Goal: Use online tool/utility: Utilize a website feature to perform a specific function

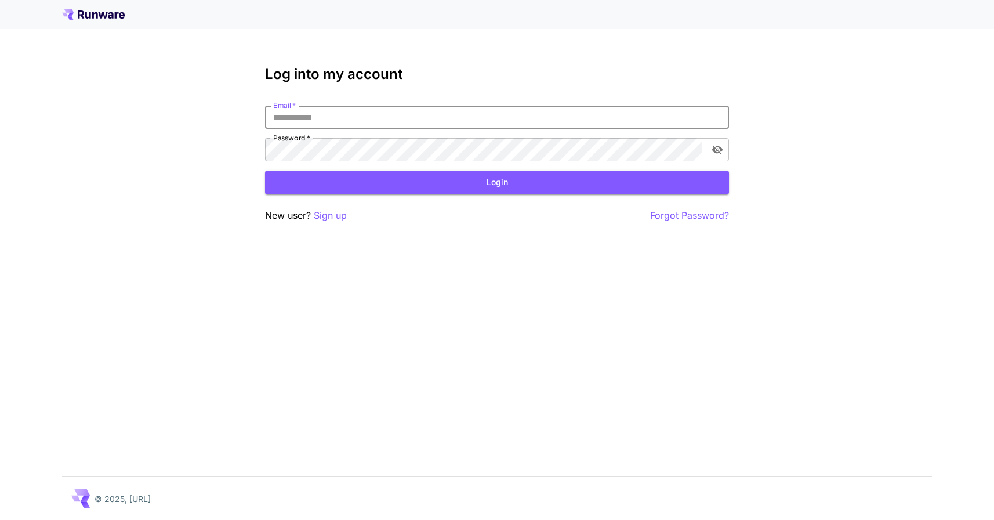
click at [516, 115] on input "Email   *" at bounding box center [497, 117] width 464 height 23
type input "**********"
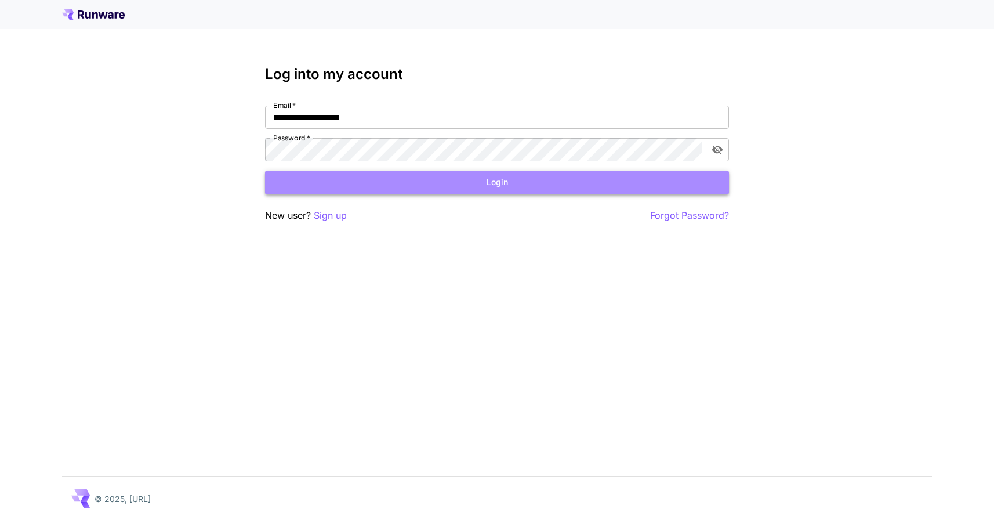
click at [505, 186] on button "Login" at bounding box center [497, 183] width 464 height 24
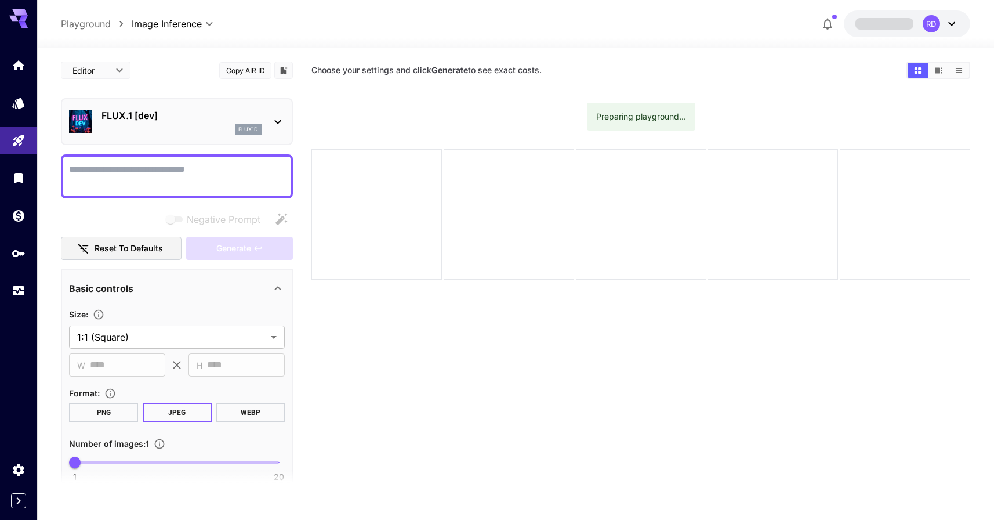
click at [268, 122] on div "FLUX.1 [dev] flux1d" at bounding box center [177, 121] width 216 height 35
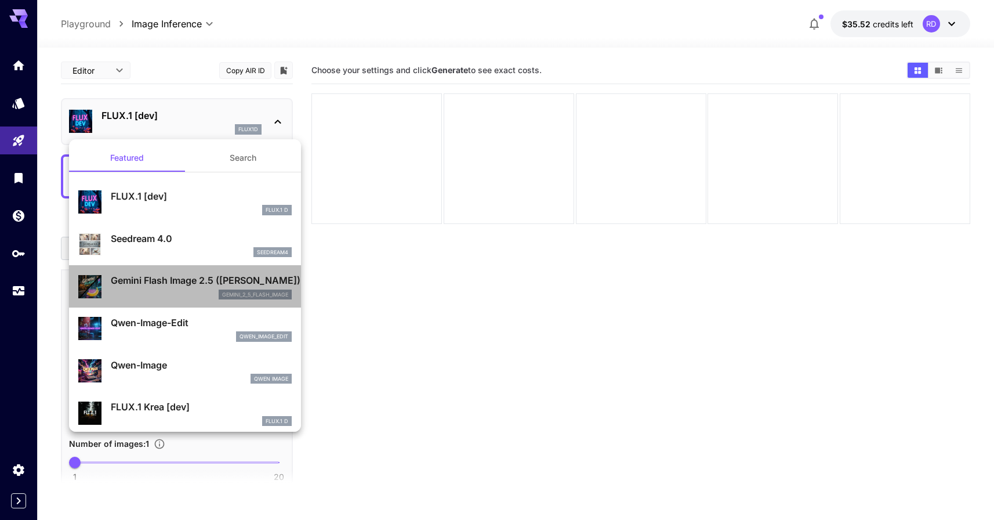
click at [193, 284] on p "Gemini Flash Image 2.5 ([PERSON_NAME])" at bounding box center [201, 280] width 181 height 14
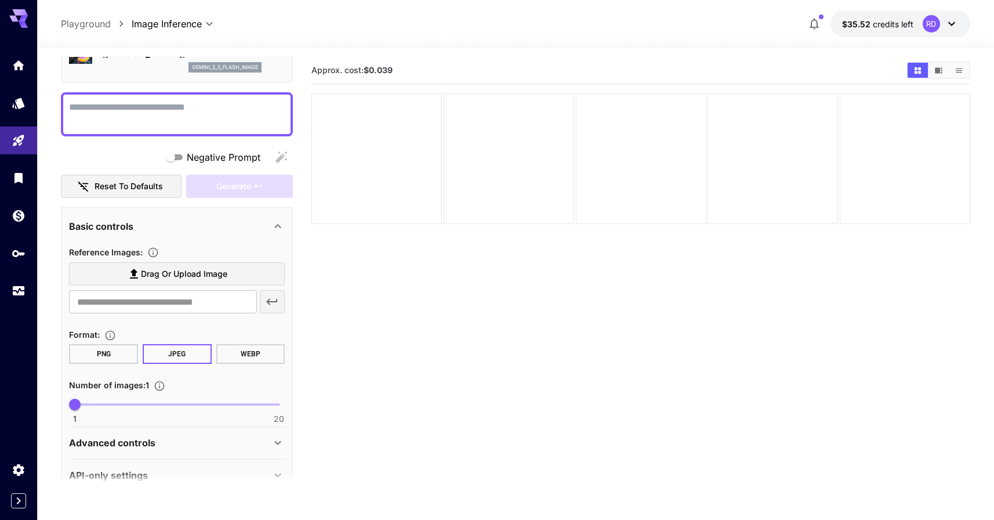
scroll to position [98, 0]
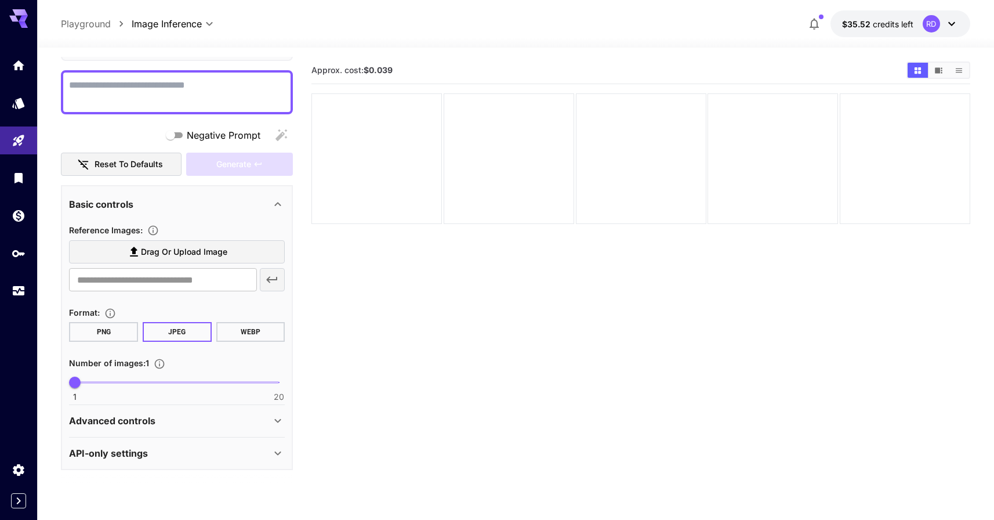
click at [186, 424] on div "Advanced controls" at bounding box center [170, 421] width 202 height 14
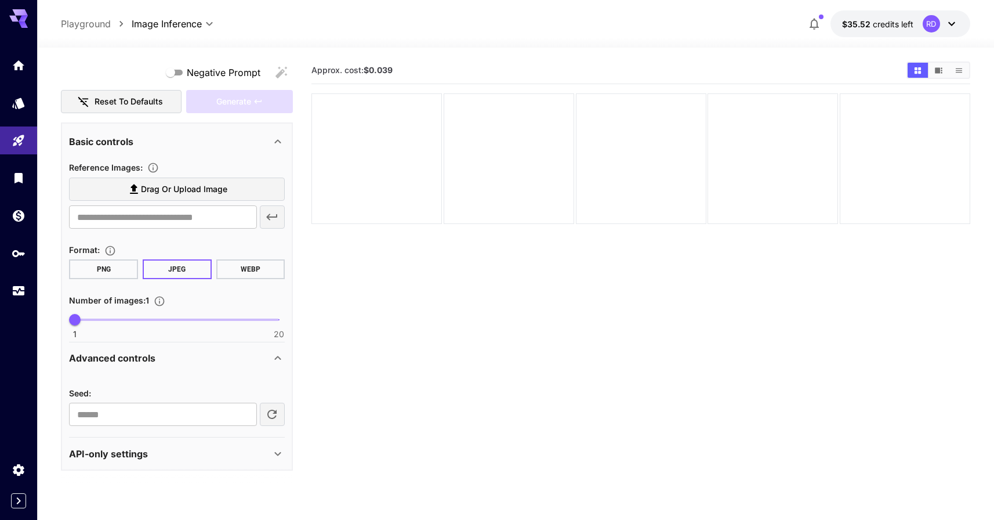
click at [188, 449] on div "API-only settings" at bounding box center [170, 454] width 202 height 14
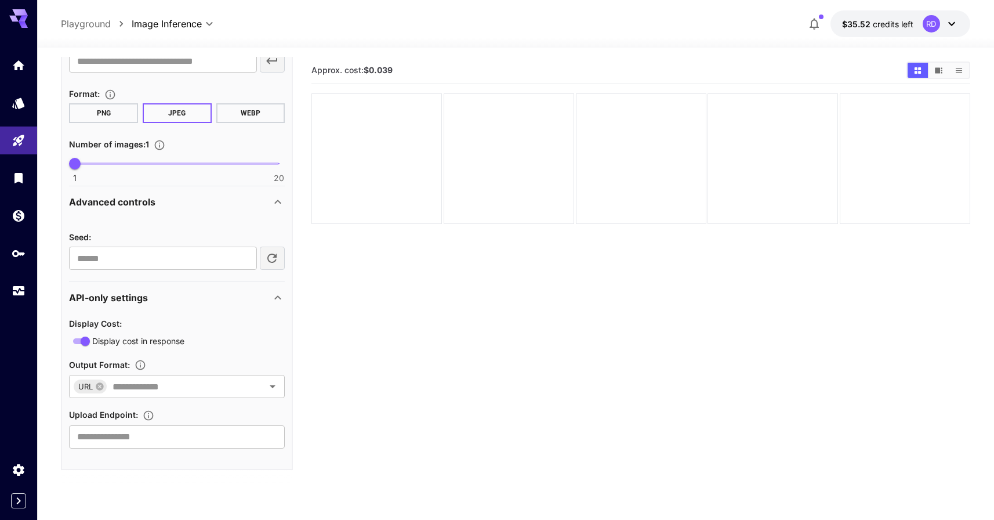
scroll to position [0, 0]
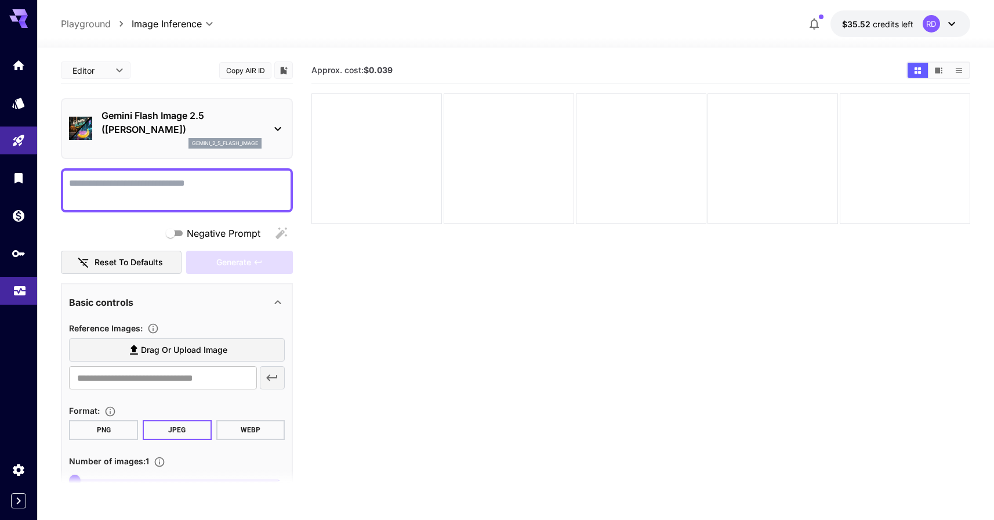
click at [19, 299] on link at bounding box center [18, 291] width 37 height 28
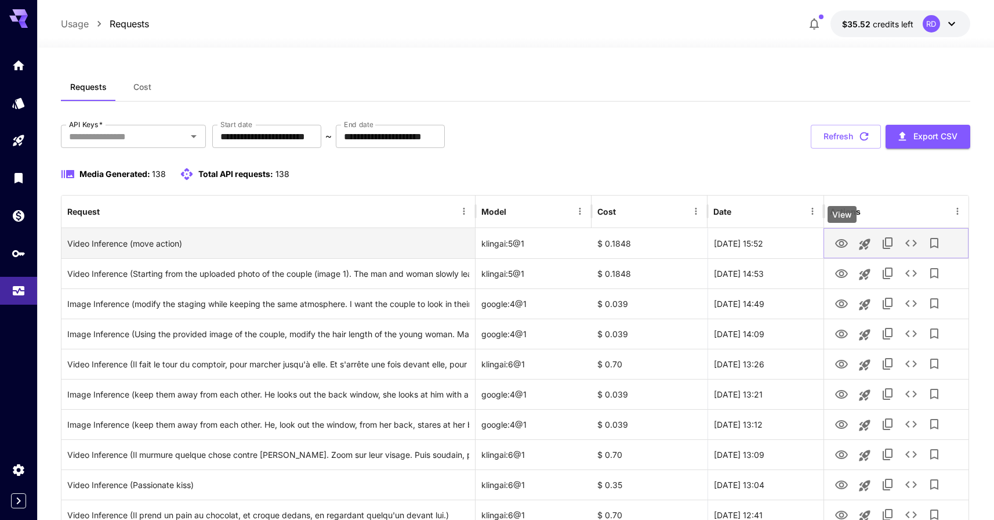
click at [848, 243] on icon "View" at bounding box center [841, 243] width 13 height 9
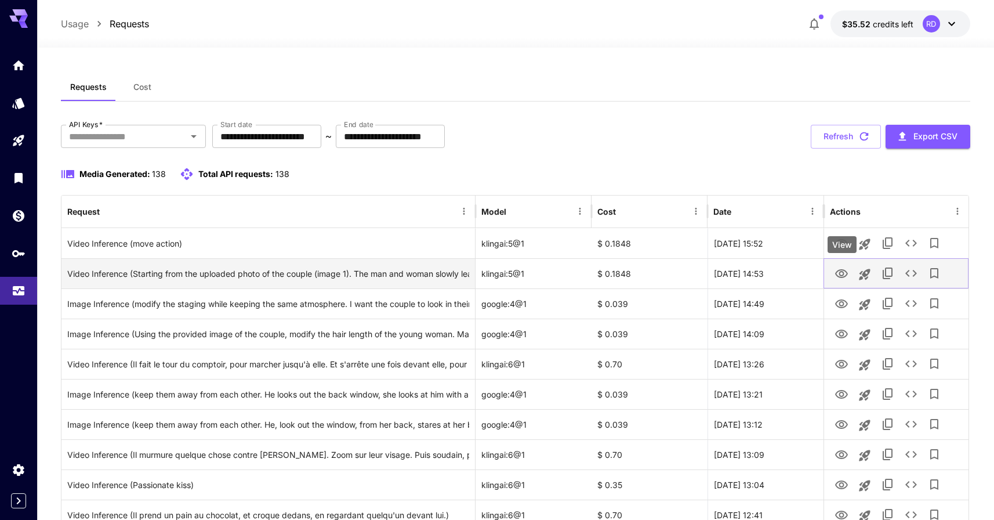
click at [841, 273] on icon "View" at bounding box center [842, 274] width 14 height 14
